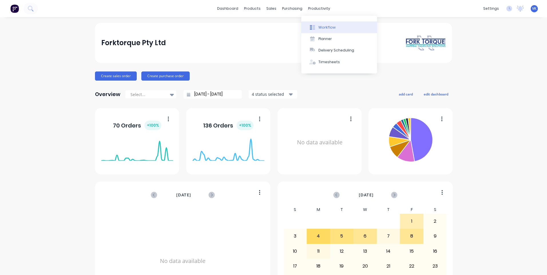
click at [318, 27] on button "Workflow" at bounding box center [339, 26] width 76 height 11
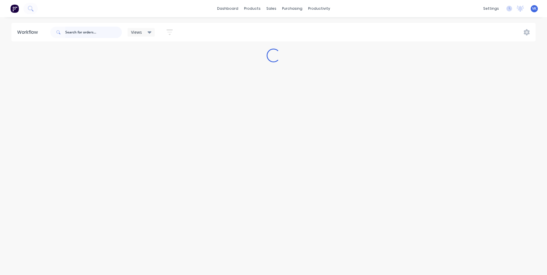
click at [95, 33] on input "text" at bounding box center [93, 32] width 57 height 11
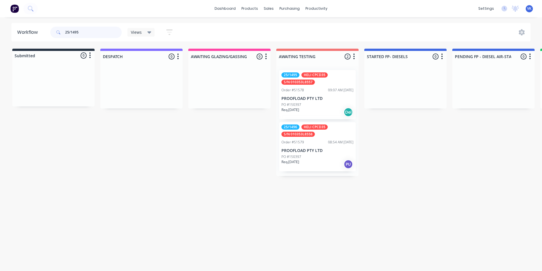
type input "25/1495"
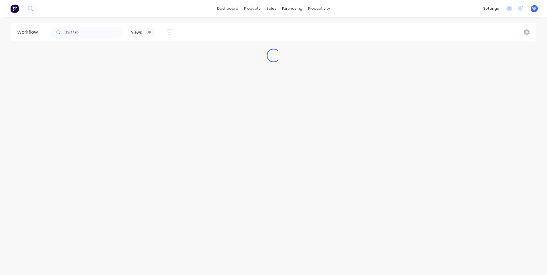
click at [104, 8] on div "dashboard products sales purchasing productivity dashboard products Product Cat…" at bounding box center [273, 8] width 547 height 17
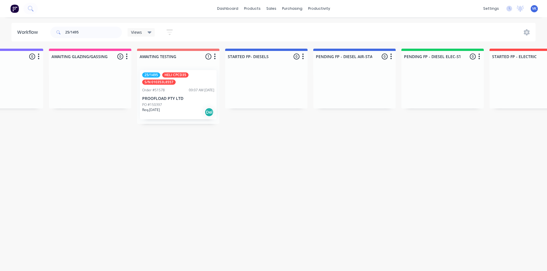
scroll to position [0, 152]
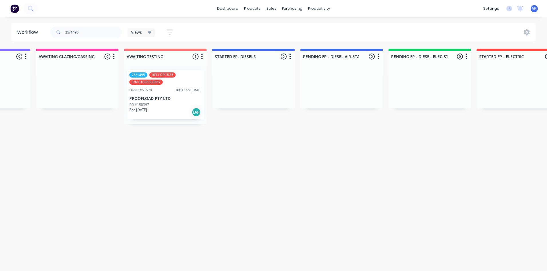
click at [157, 89] on div "Order #51578 09:07 AM [DATE]" at bounding box center [165, 90] width 72 height 5
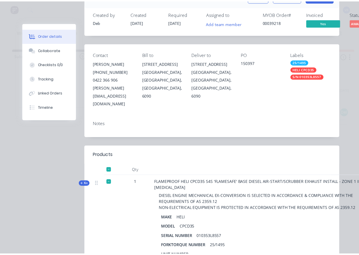
scroll to position [0, 0]
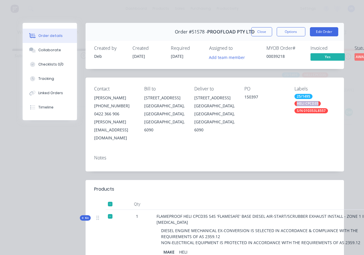
drag, startPoint x: 323, startPoint y: 102, endPoint x: 297, endPoint y: 101, distance: 26.3
click at [297, 101] on div "25/1495 HELI CPCD35 S/N 010353L8557" at bounding box center [314, 103] width 41 height 19
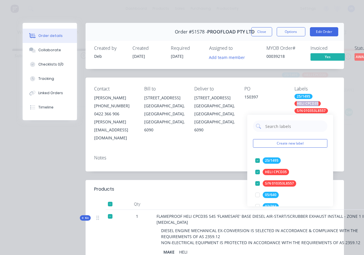
copy div "HELI CPCD35"
click at [323, 95] on div "25/1495 HELI CPCD35 S/N 010353L8557" at bounding box center [314, 103] width 41 height 19
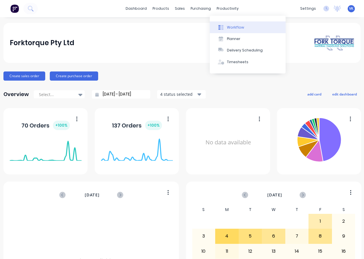
click at [232, 29] on div "Workflow" at bounding box center [235, 27] width 17 height 5
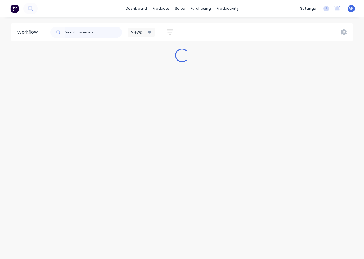
click at [84, 28] on input "text" at bounding box center [93, 32] width 57 height 11
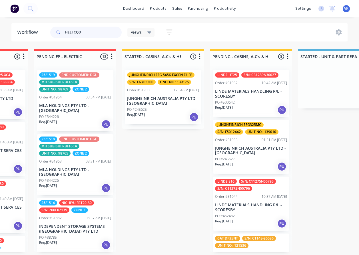
scroll to position [0, 685]
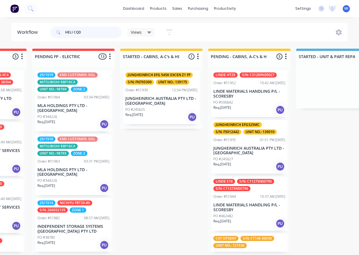
click at [98, 37] on input "HELI CQD" at bounding box center [93, 32] width 57 height 11
click at [85, 33] on input "HELI CQD" at bounding box center [93, 32] width 57 height 11
type input "HELI CQD"
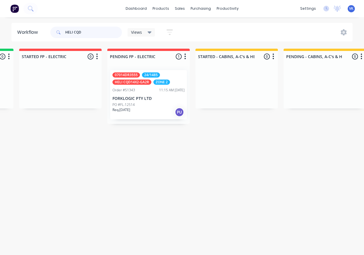
scroll to position [0, 686]
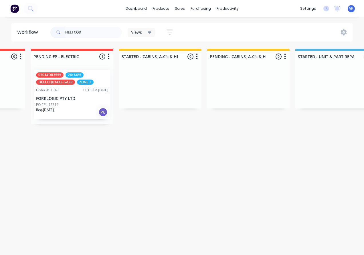
click at [66, 78] on div "07014DR3555 24/1485 HELI CQD14X2-GA2R ZONE 2" at bounding box center [72, 78] width 72 height 12
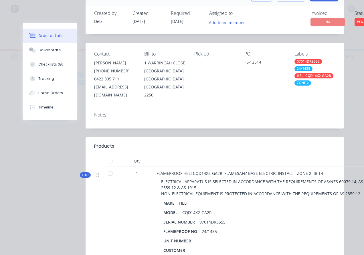
scroll to position [0, 0]
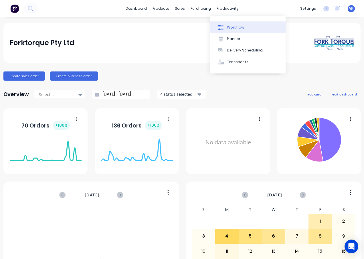
click at [233, 27] on div "Workflow" at bounding box center [235, 27] width 17 height 5
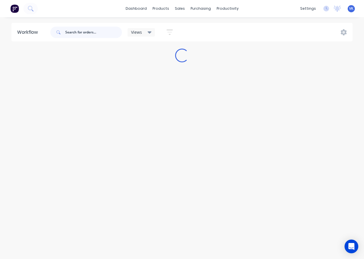
click at [69, 33] on input "text" at bounding box center [93, 32] width 57 height 11
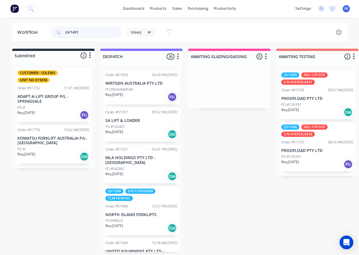
click at [100, 32] on input "24/1491" at bounding box center [93, 32] width 57 height 11
type input "24/1491"
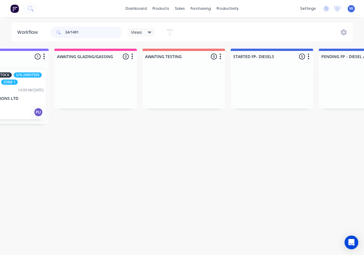
scroll to position [0, 61]
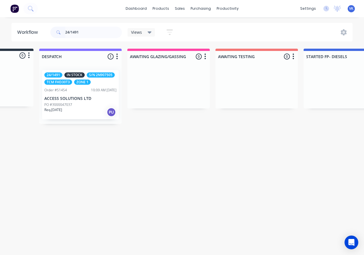
click at [83, 92] on div "Order #51454 10:09 AM 08/08/25" at bounding box center [80, 90] width 72 height 5
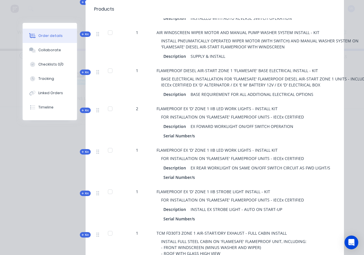
scroll to position [357, 0]
